Goal: Task Accomplishment & Management: Use online tool/utility

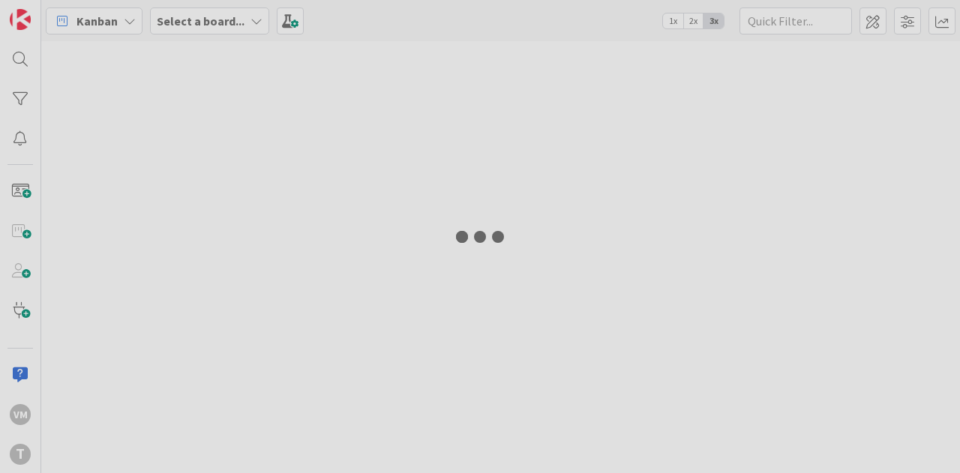
type input "sched"
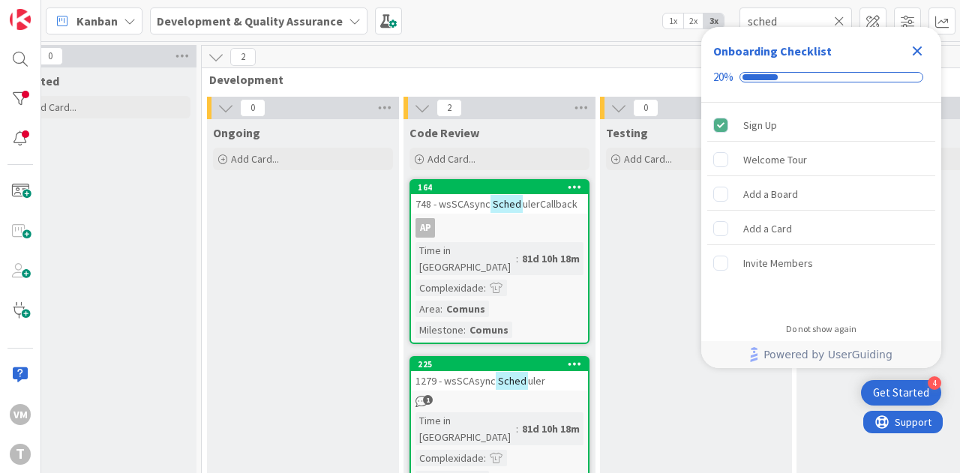
scroll to position [0, 694]
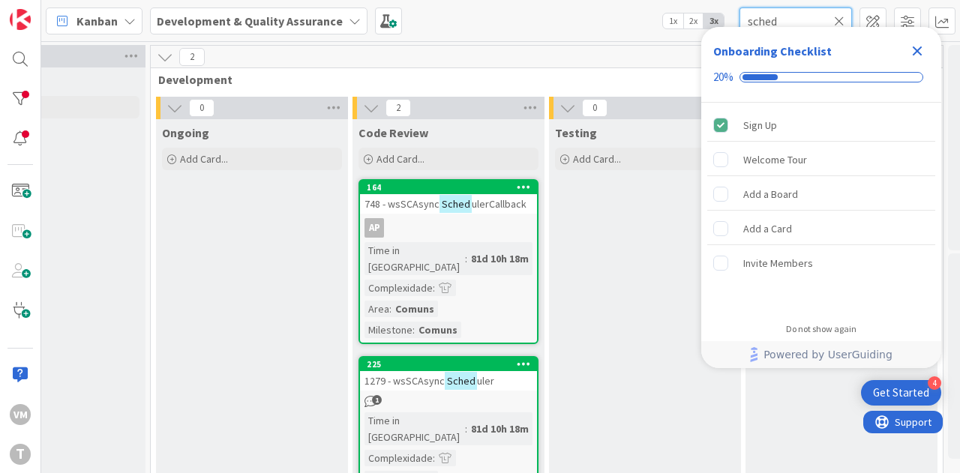
click at [793, 8] on input "sched" at bounding box center [795, 20] width 112 height 27
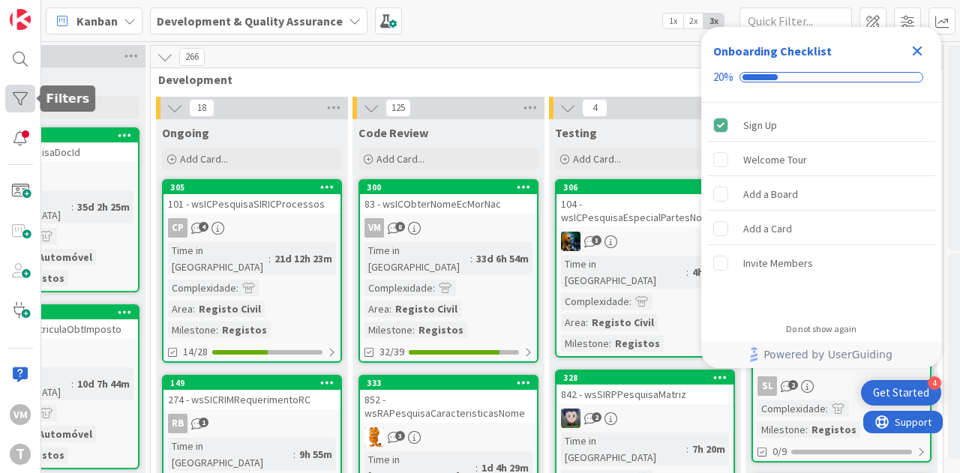
click at [13, 95] on div at bounding box center [20, 99] width 30 height 28
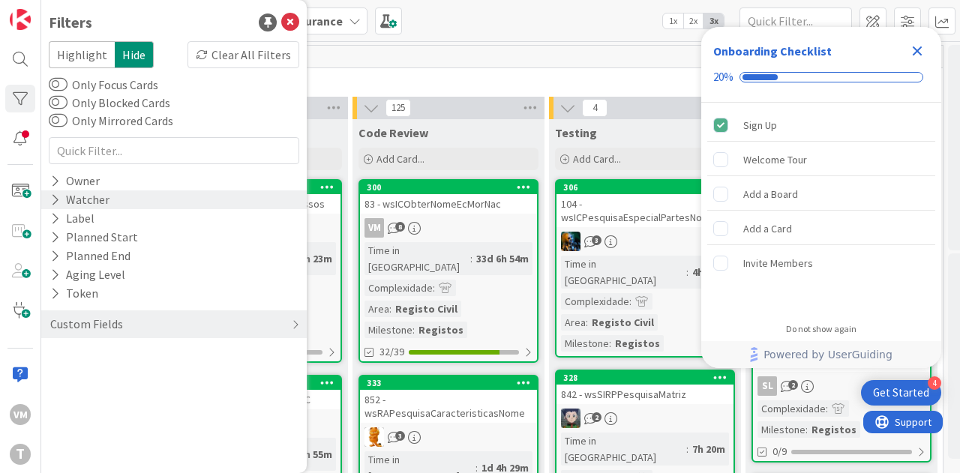
click at [85, 193] on div "Watcher" at bounding box center [80, 199] width 62 height 19
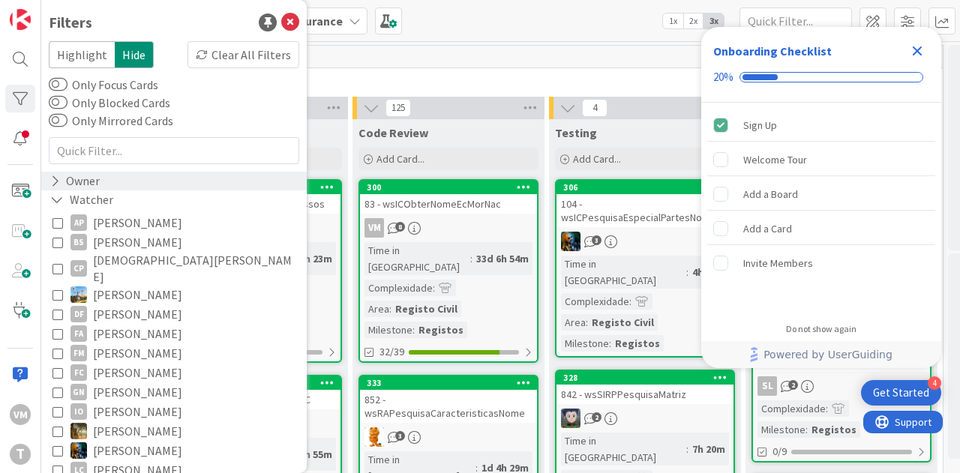
click at [85, 185] on div "Owner" at bounding box center [75, 181] width 52 height 19
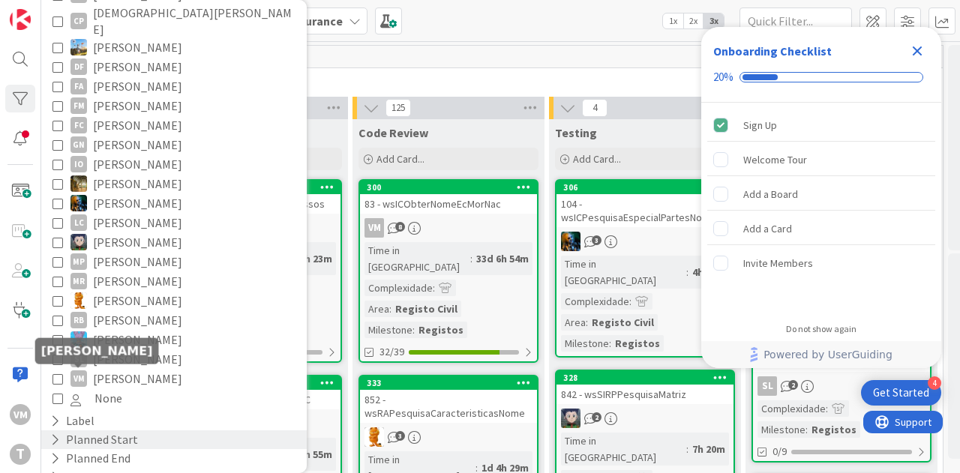
scroll to position [750, 0]
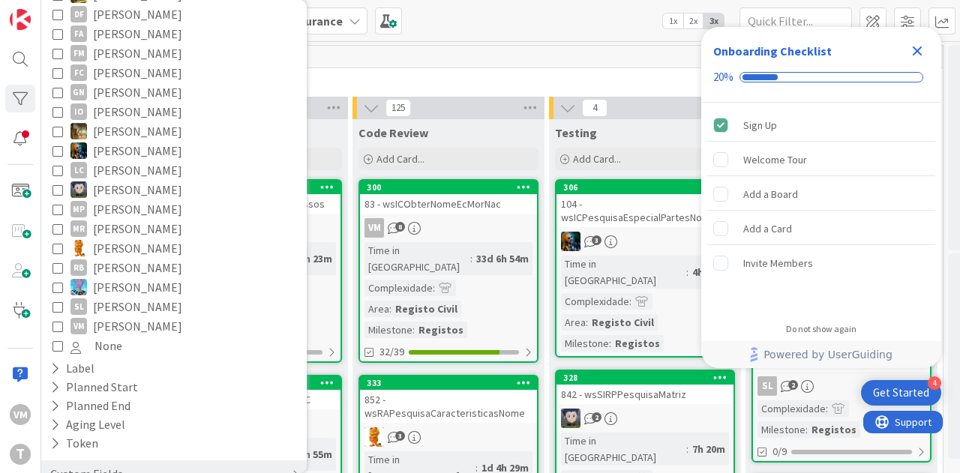
click at [58, 316] on button "VM [PERSON_NAME]" at bounding box center [173, 325] width 243 height 19
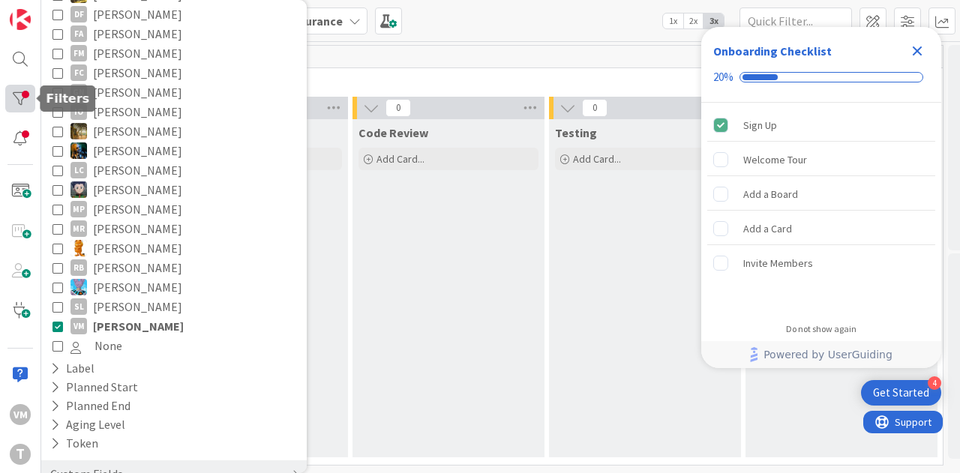
click at [19, 103] on div at bounding box center [20, 99] width 30 height 28
click at [408, 58] on div "0" at bounding box center [547, 57] width 792 height 22
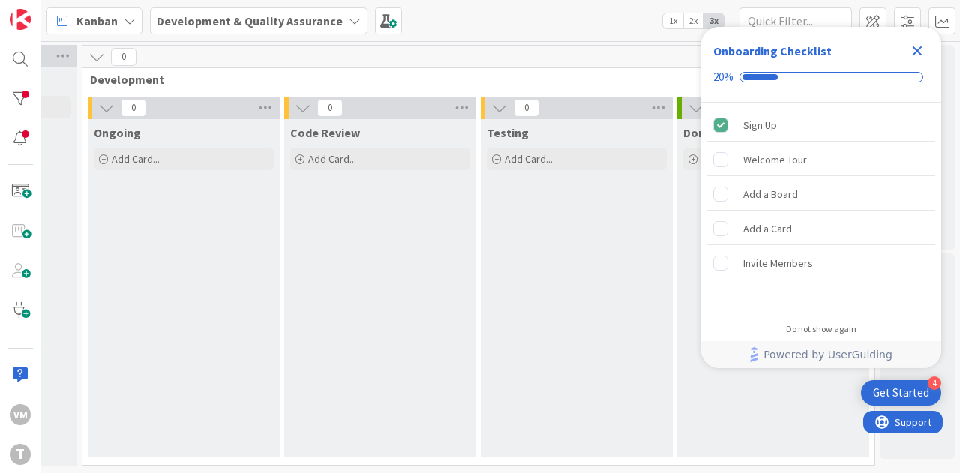
scroll to position [0, 688]
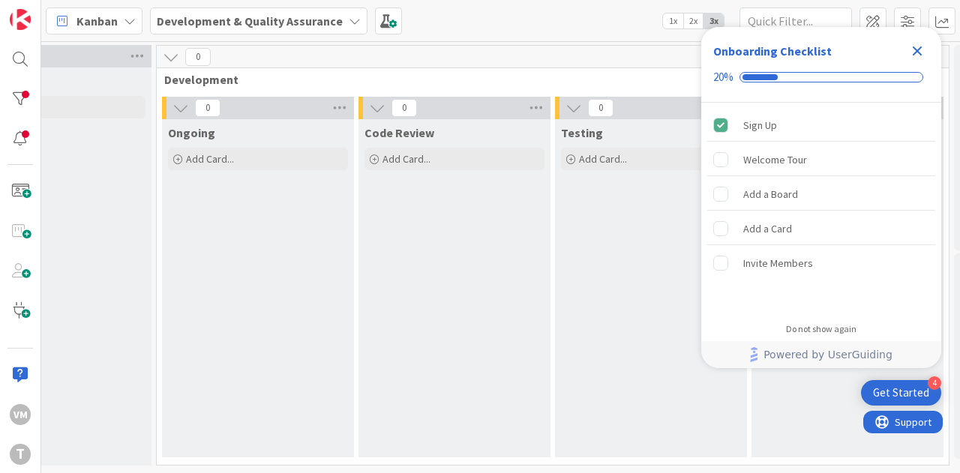
click at [910, 43] on icon "Close Checklist" at bounding box center [917, 51] width 18 height 18
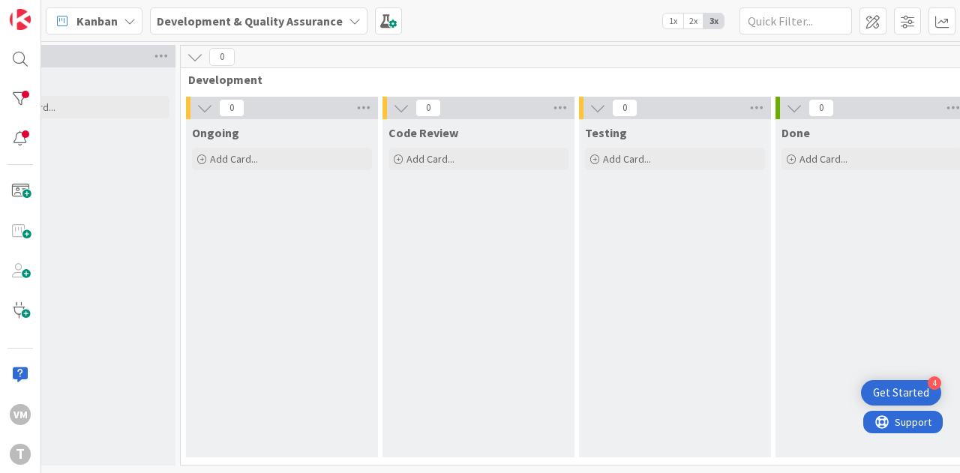
scroll to position [0, 663]
click at [28, 102] on div at bounding box center [20, 99] width 30 height 28
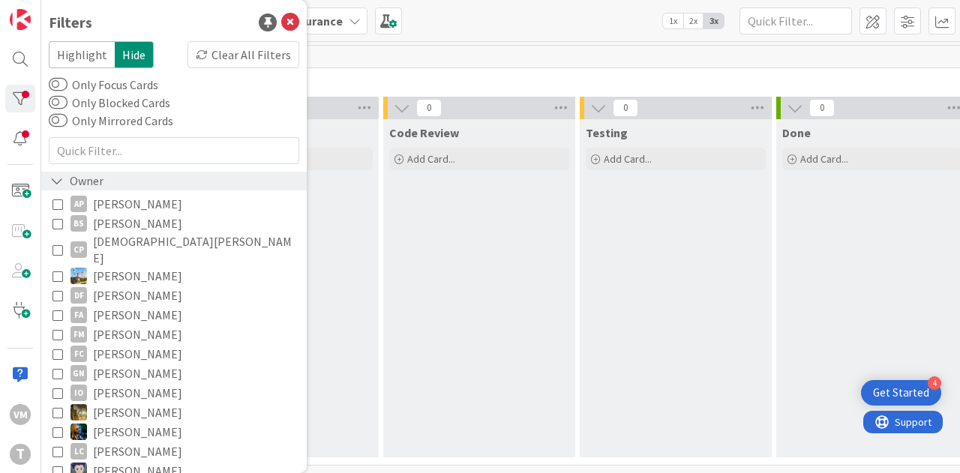
click at [70, 172] on div "Owner" at bounding box center [77, 181] width 56 height 19
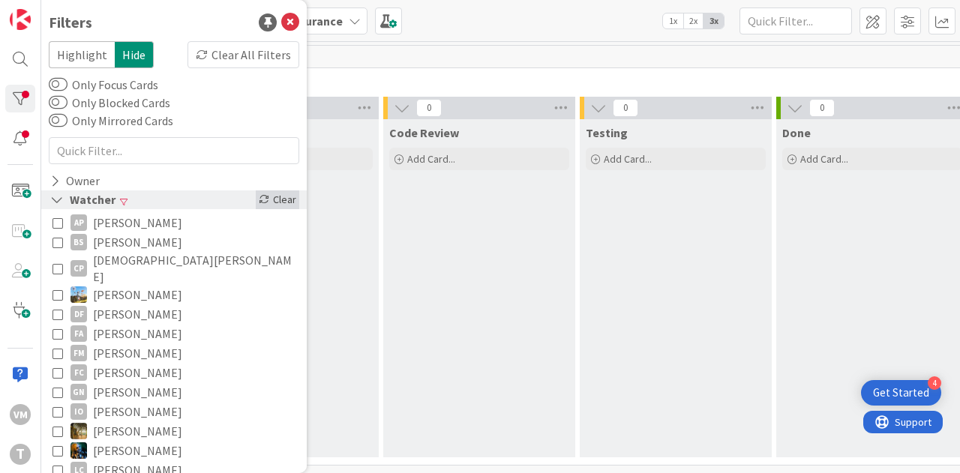
click at [276, 201] on div "Clear" at bounding box center [277, 199] width 43 height 19
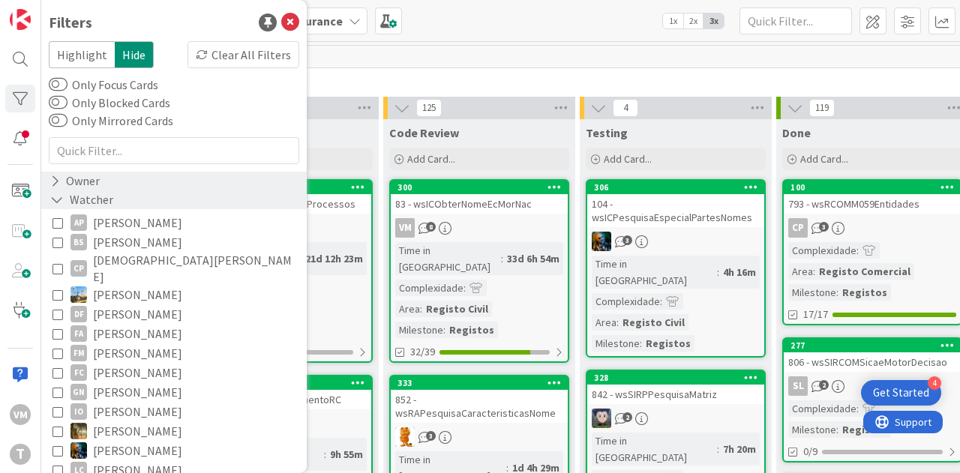
click at [106, 181] on div "Owner" at bounding box center [173, 181] width 265 height 19
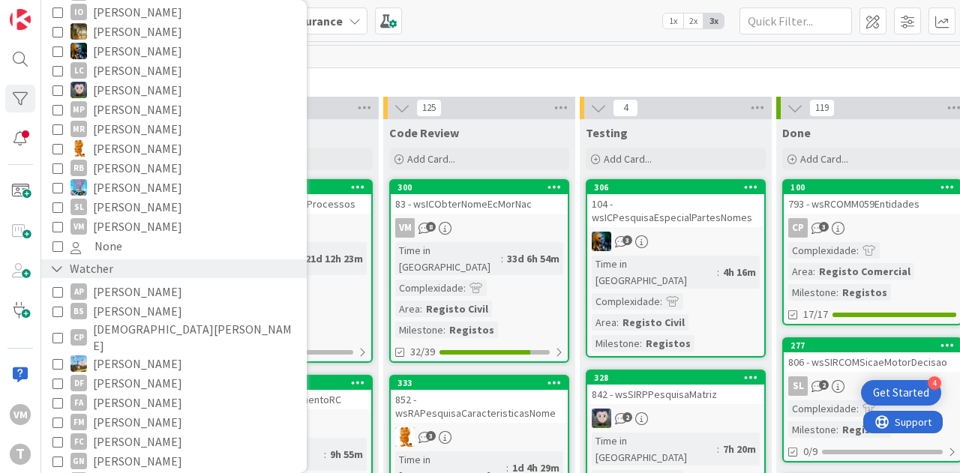
scroll to position [375, 0]
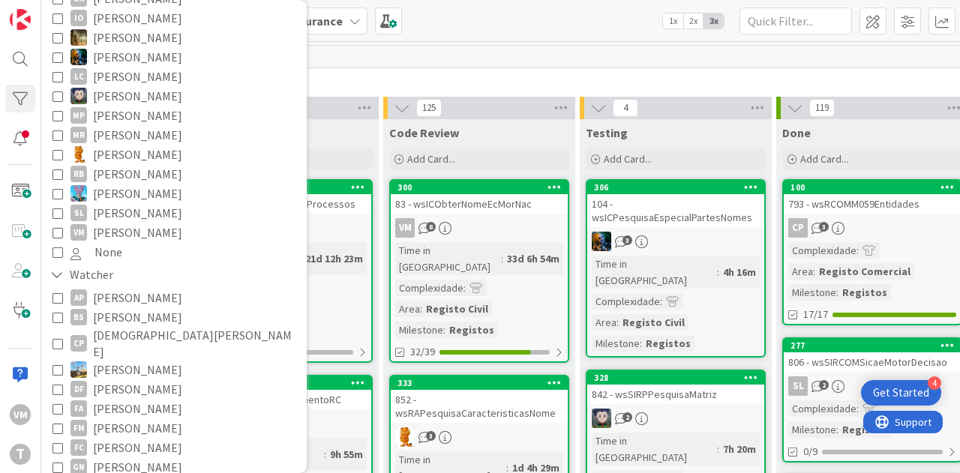
click at [114, 223] on span "[PERSON_NAME]" at bounding box center [137, 232] width 89 height 19
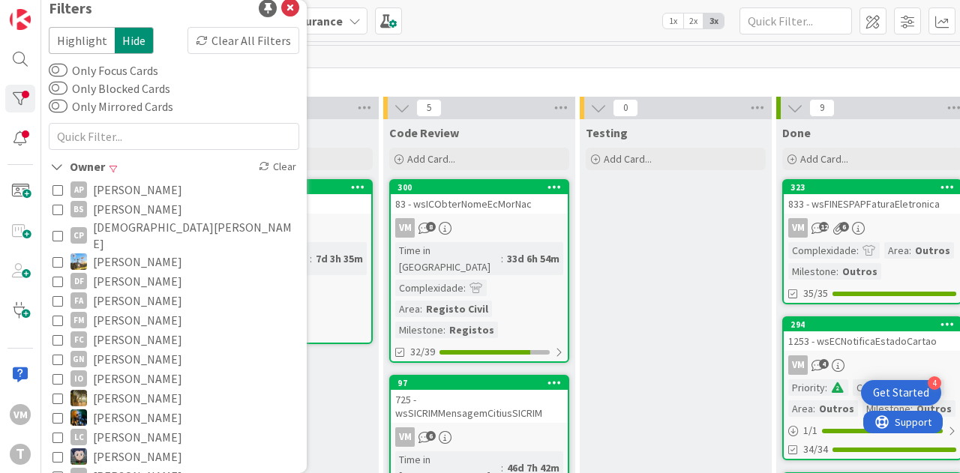
scroll to position [0, 0]
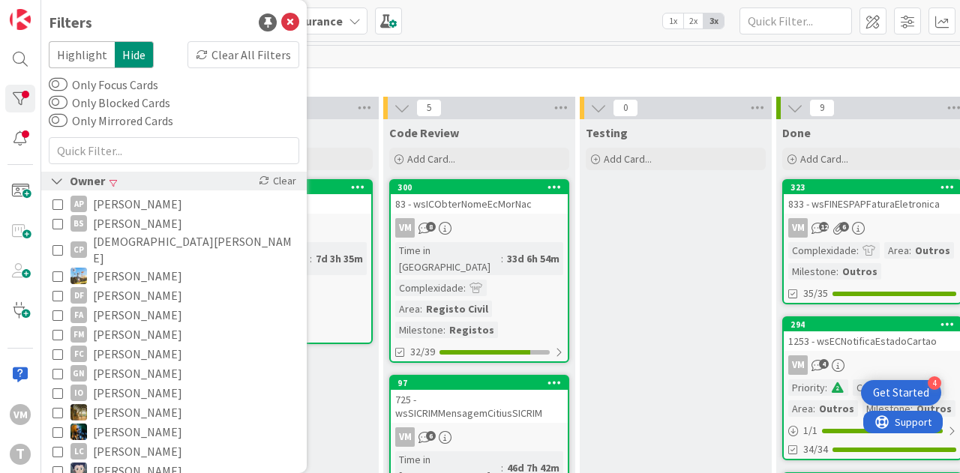
click at [82, 175] on div "Owner" at bounding box center [78, 181] width 58 height 19
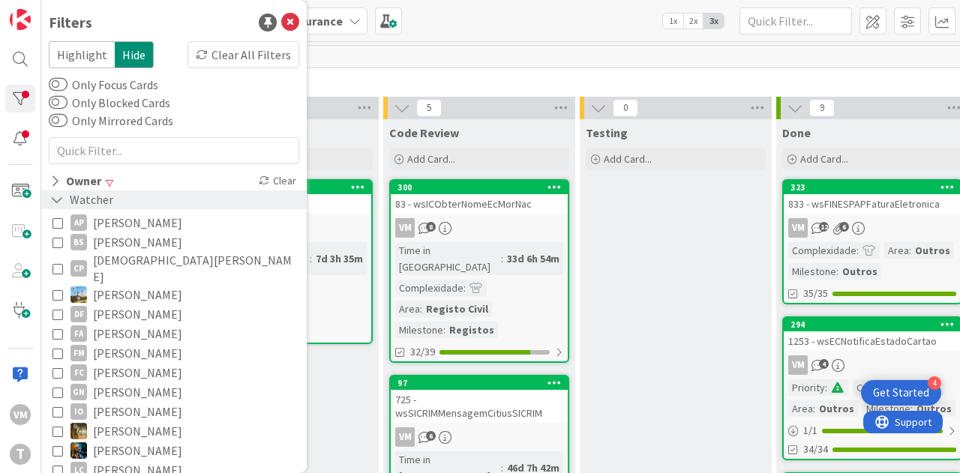
click at [94, 197] on div "Watcher" at bounding box center [82, 199] width 66 height 19
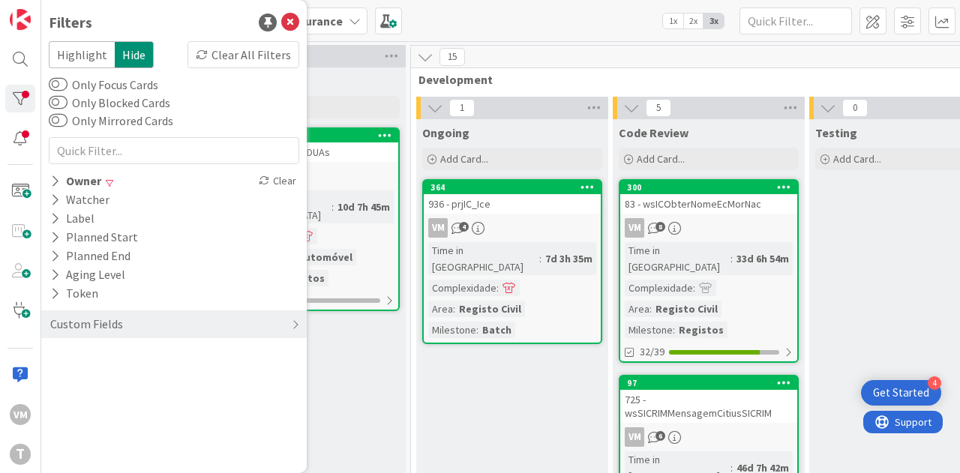
scroll to position [0, 433]
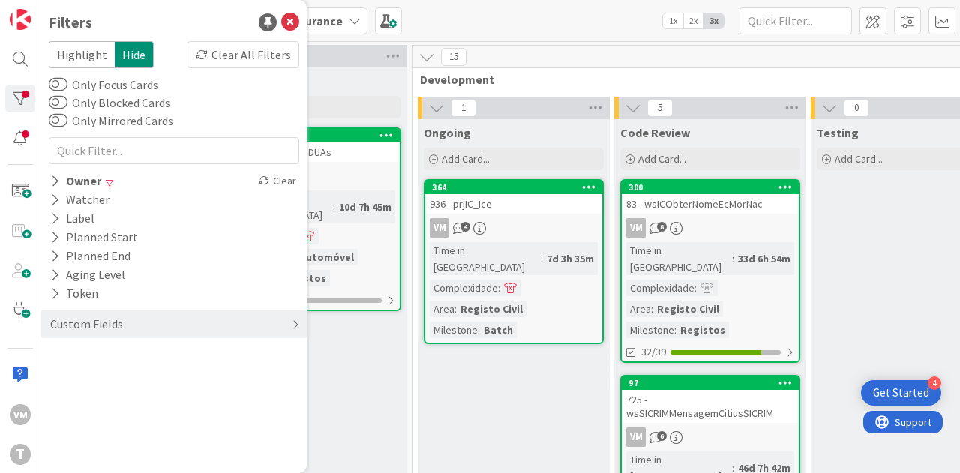
click at [501, 205] on div "936 - prjIC_Ice" at bounding box center [513, 203] width 177 height 19
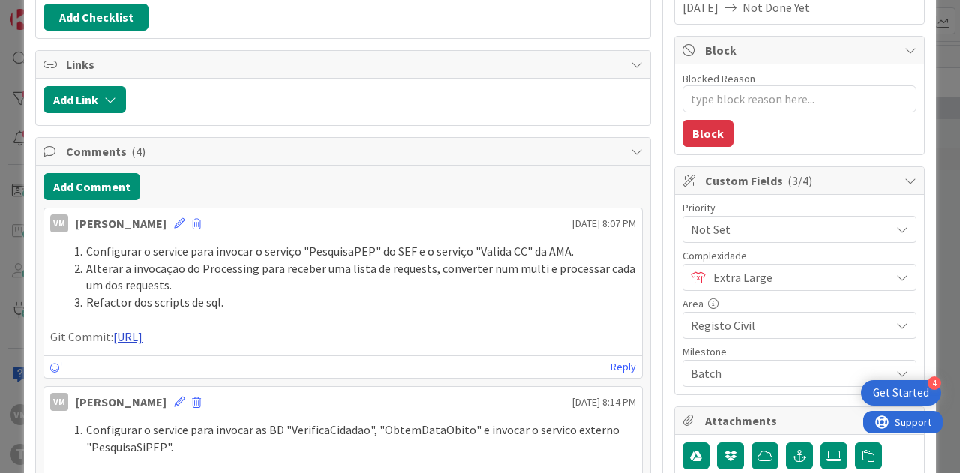
scroll to position [375, 0]
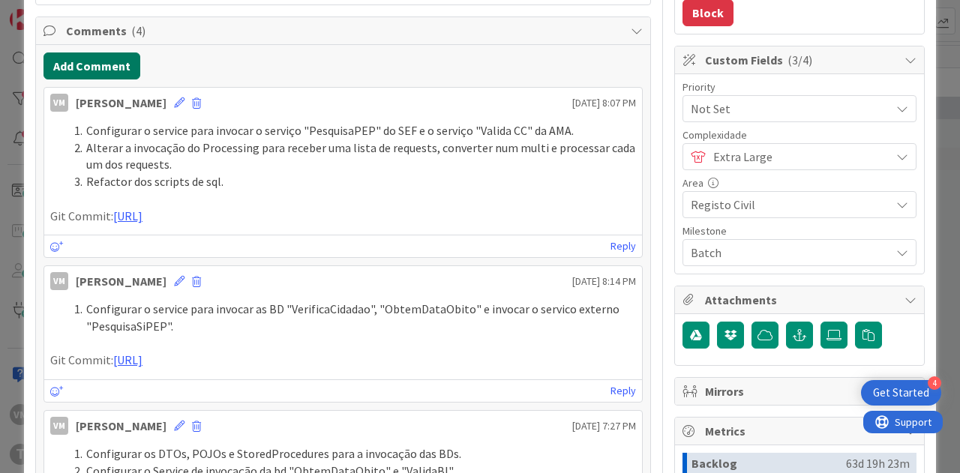
click at [83, 52] on button "Add Comment" at bounding box center [91, 65] width 97 height 27
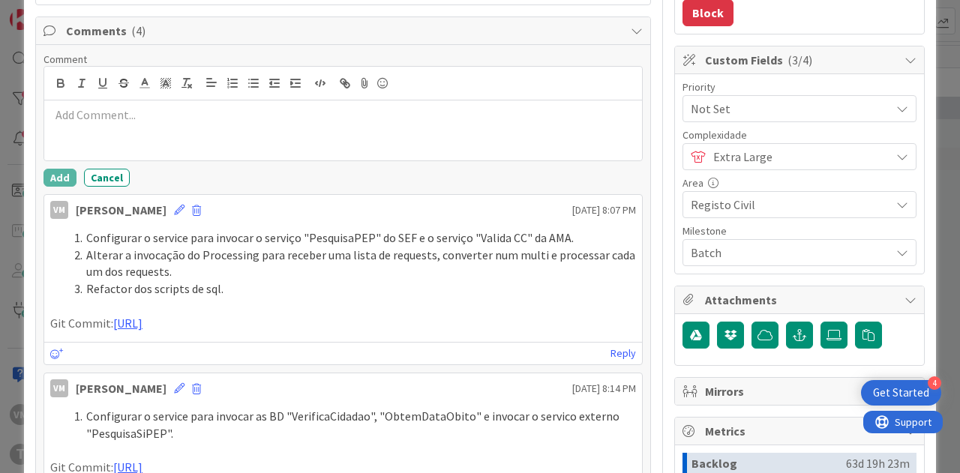
type textarea "x"
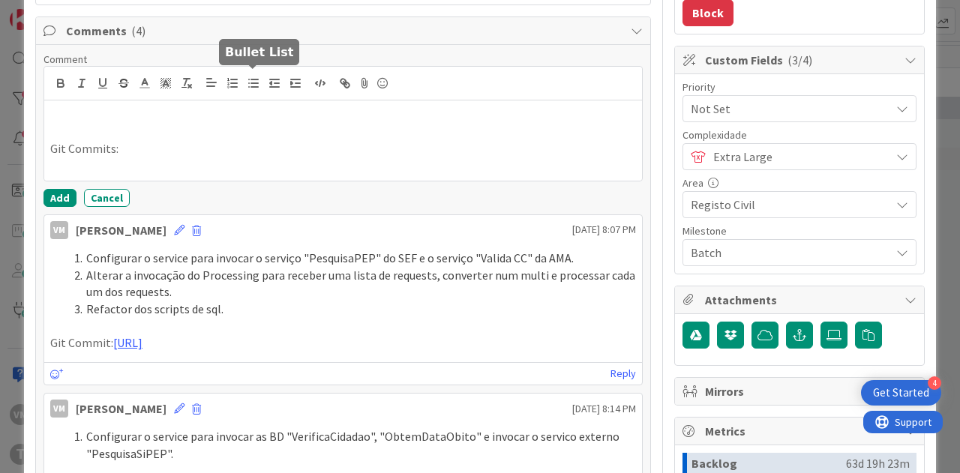
click at [247, 80] on icon "button" at bounding box center [253, 82] width 13 height 13
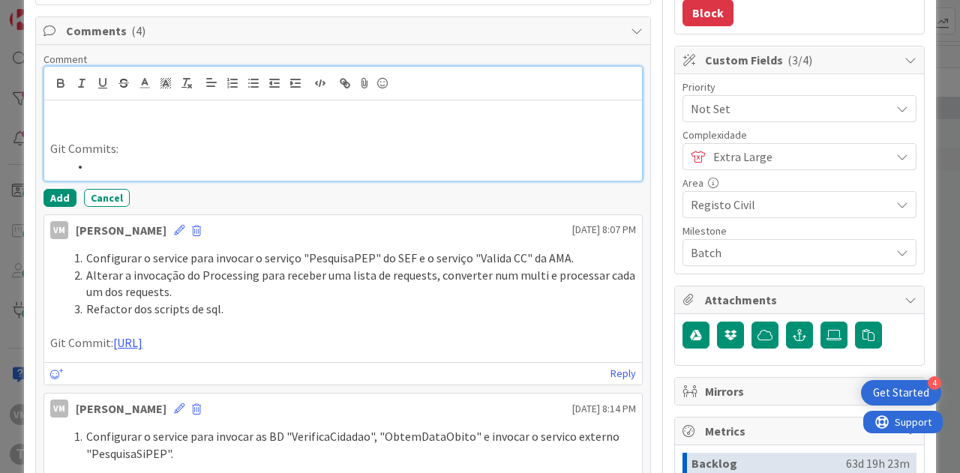
click at [145, 163] on li at bounding box center [351, 165] width 567 height 17
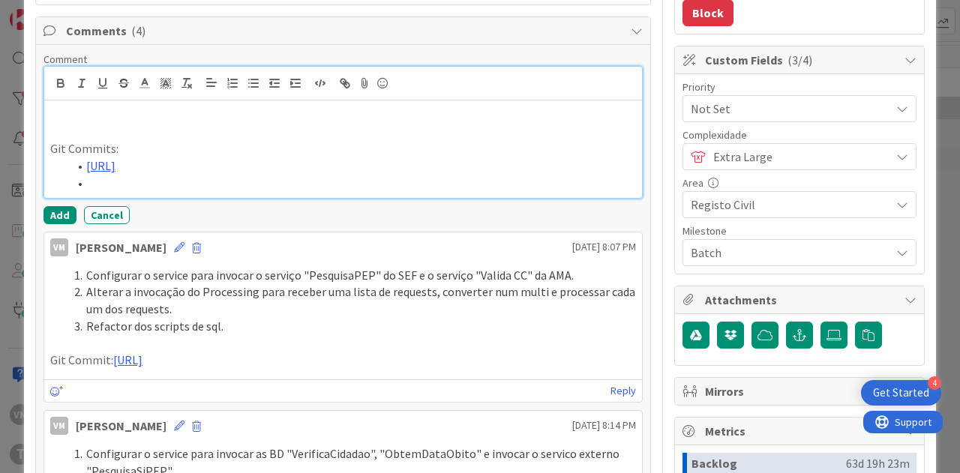
click at [214, 192] on li at bounding box center [351, 183] width 567 height 17
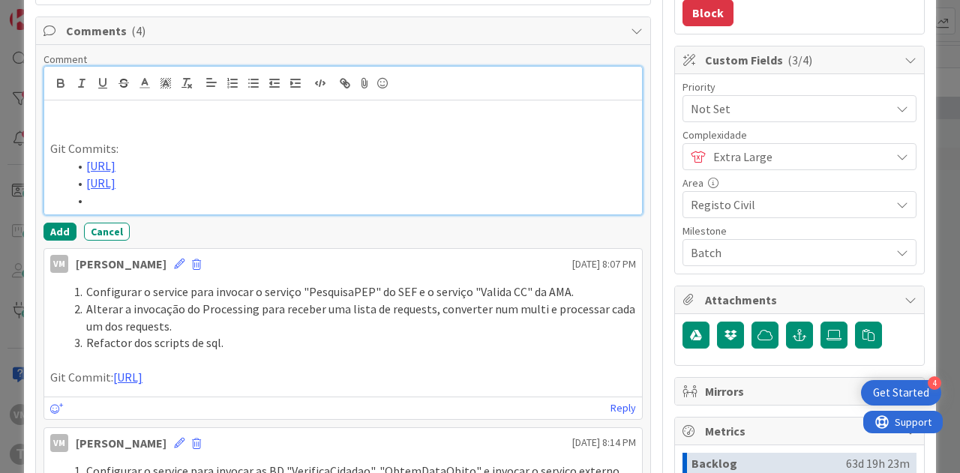
click at [142, 209] on li at bounding box center [351, 200] width 567 height 17
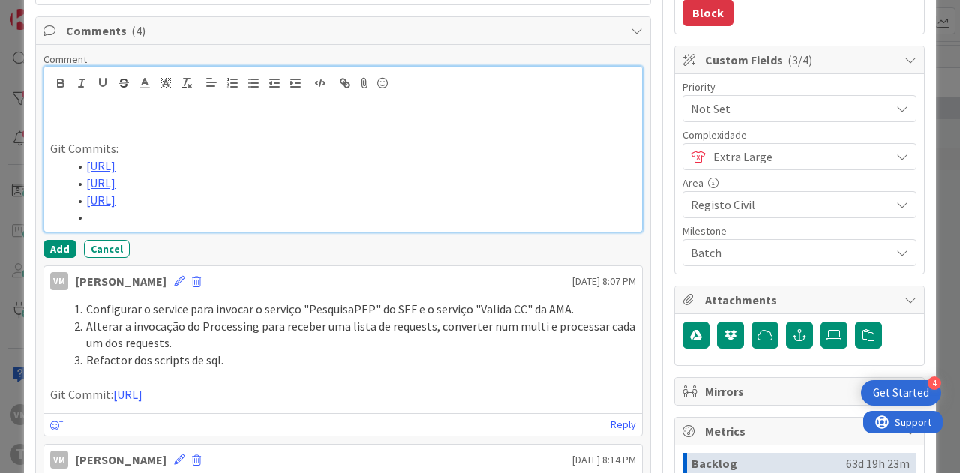
click at [119, 226] on li at bounding box center [351, 216] width 567 height 17
click at [70, 94] on div at bounding box center [342, 84] width 597 height 34
click at [84, 115] on p at bounding box center [342, 114] width 585 height 17
click at [138, 114] on p at bounding box center [342, 114] width 585 height 17
click at [232, 83] on icon "button" at bounding box center [232, 82] width 13 height 13
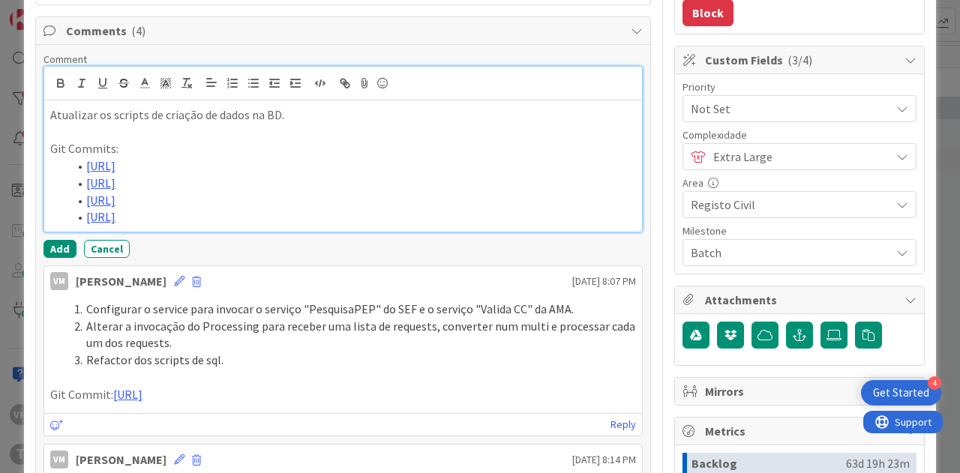
click at [234, 88] on div at bounding box center [342, 84] width 597 height 34
click at [233, 84] on icon "button" at bounding box center [232, 82] width 13 height 13
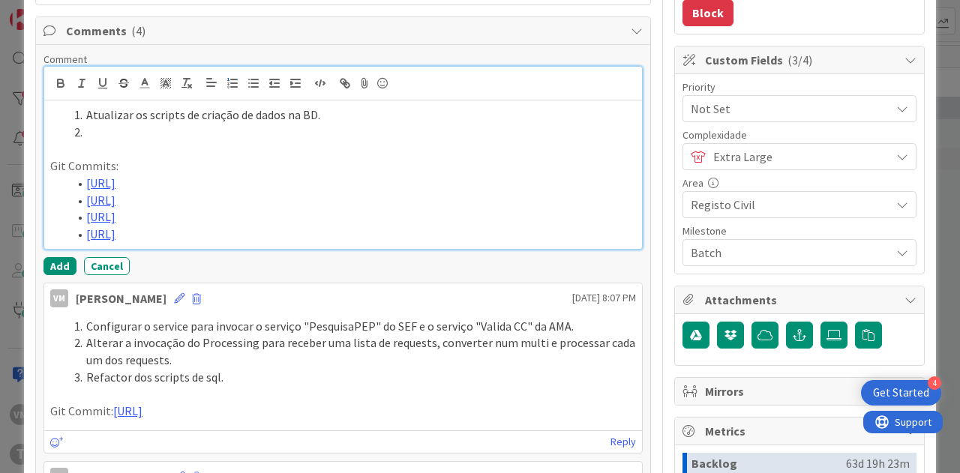
click at [124, 127] on li at bounding box center [351, 132] width 567 height 17
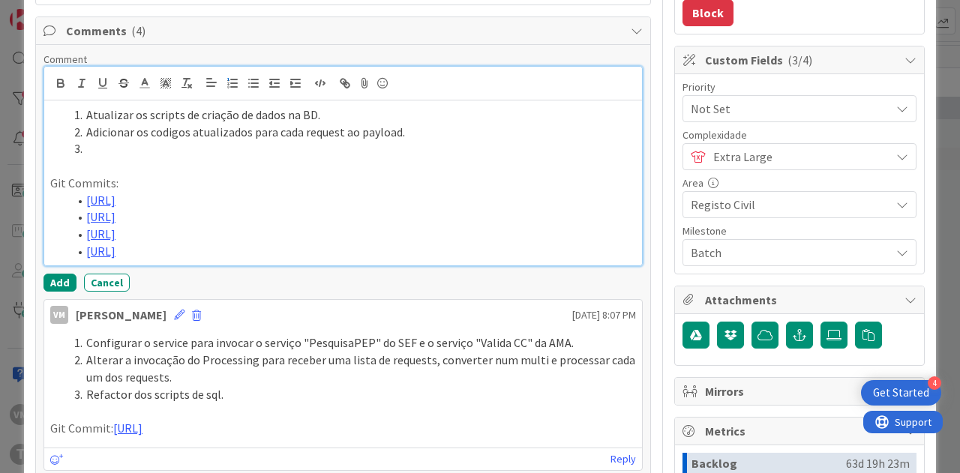
click at [169, 134] on li "Adicionar os codigos atualizados para cada request ao payload." at bounding box center [351, 132] width 567 height 17
click at [111, 140] on li at bounding box center [351, 148] width 567 height 17
click at [315, 128] on li "Adicionar os códigs de estado e motivo atualizados para cada request ao payload." at bounding box center [351, 132] width 567 height 17
click at [316, 131] on li "Adicionar os códigs de estado e motivo atualizados para cada request ao payload." at bounding box center [351, 132] width 567 height 17
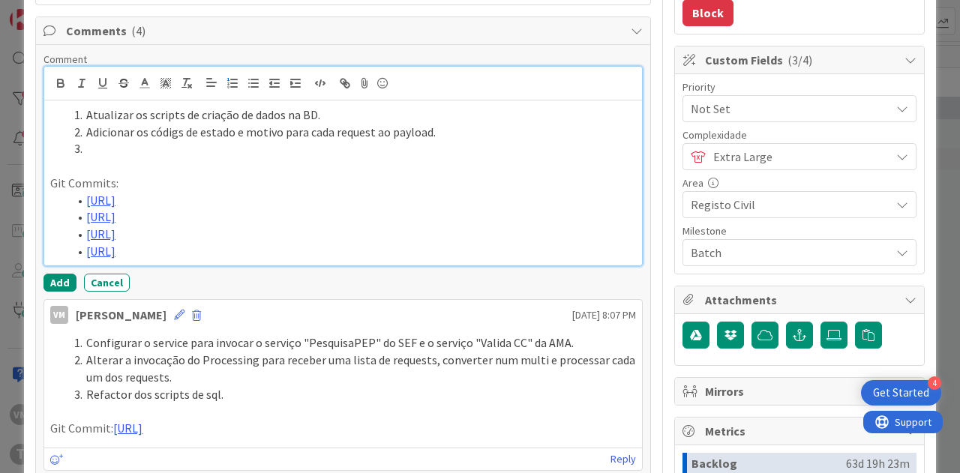
click at [176, 128] on li "Adicionar os códigs de estado e motivo para cada request ao payload." at bounding box center [351, 132] width 567 height 17
click at [124, 148] on li at bounding box center [351, 148] width 567 height 17
click at [112, 140] on li at bounding box center [351, 148] width 567 height 17
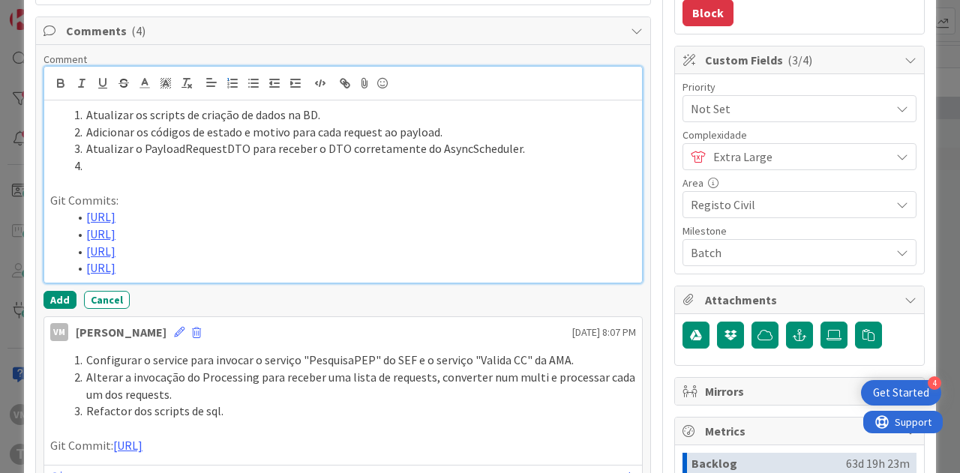
click at [127, 164] on li at bounding box center [351, 165] width 567 height 17
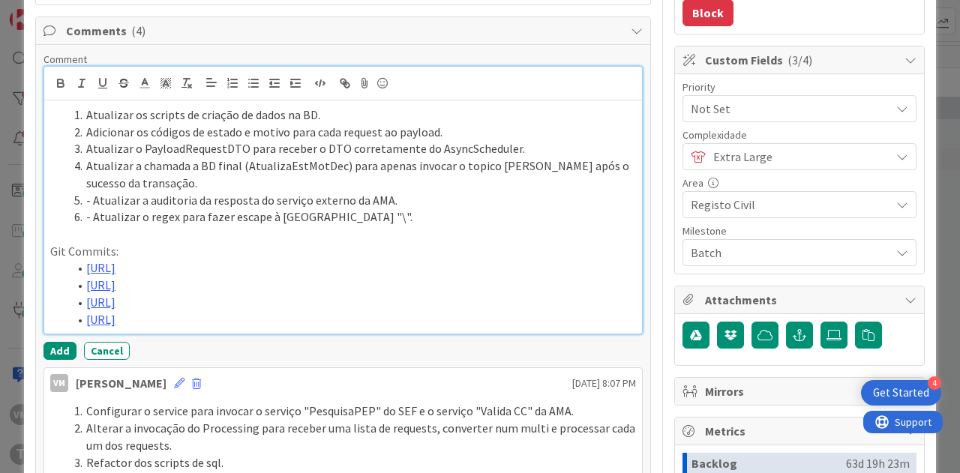
click at [90, 196] on li "- Atualizar a auditoria da resposta do serviço externo da AMA." at bounding box center [351, 200] width 567 height 17
click at [86, 213] on li "- Atualizar o regex para fazer escape à [GEOGRAPHIC_DATA] "\"." at bounding box center [351, 216] width 567 height 17
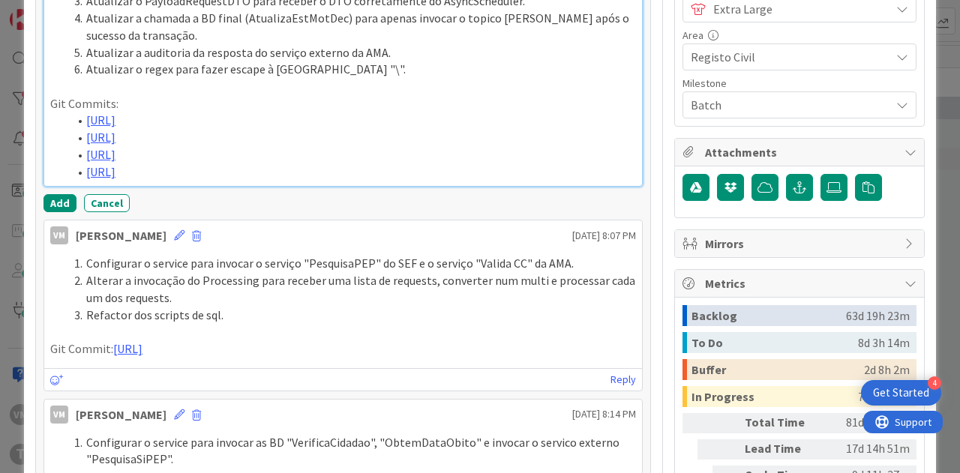
scroll to position [525, 0]
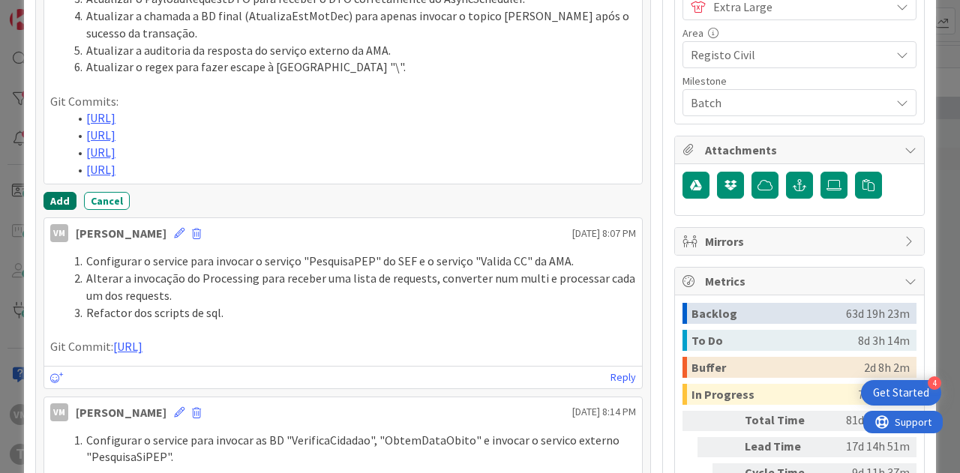
click at [51, 210] on button "Add" at bounding box center [59, 201] width 33 height 18
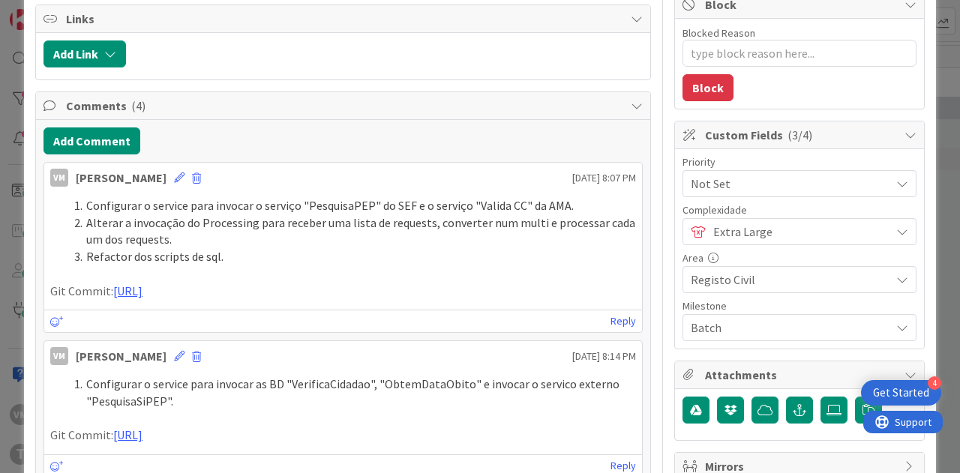
type textarea "x"
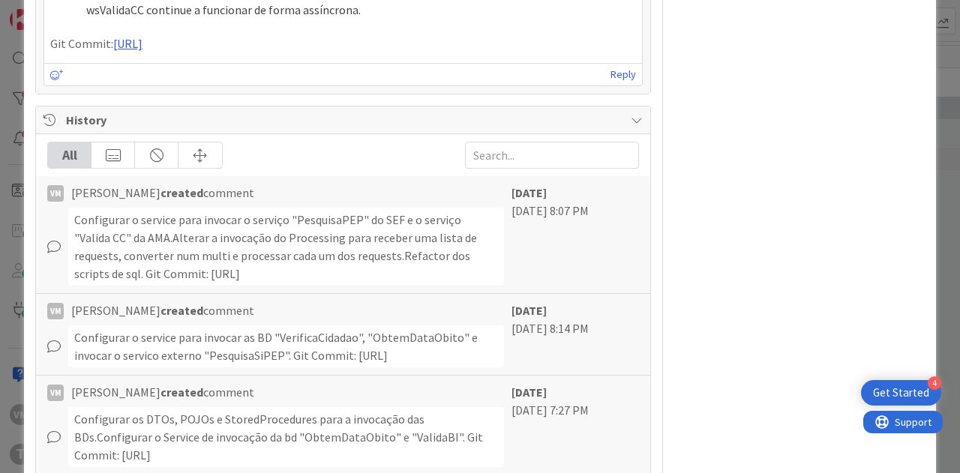
scroll to position [1199, 0]
